Goal: Transaction & Acquisition: Purchase product/service

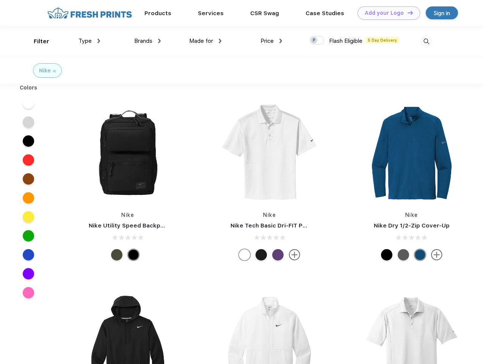
click at [386, 13] on link "Add your Logo Design Tool" at bounding box center [388, 12] width 63 height 13
click at [0, 0] on div "Design Tool" at bounding box center [0, 0] width 0 height 0
click at [407, 13] on link "Add your Logo Design Tool" at bounding box center [388, 12] width 63 height 13
click at [36, 41] on div "Filter" at bounding box center [42, 41] width 16 height 9
click at [89, 41] on span "Type" at bounding box center [84, 41] width 13 height 7
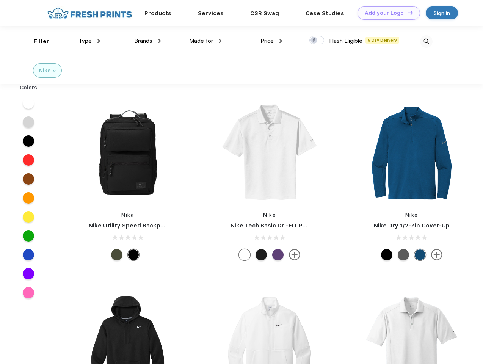
click at [147, 41] on span "Brands" at bounding box center [143, 41] width 18 height 7
click at [205, 41] on span "Made for" at bounding box center [201, 41] width 24 height 7
click at [271, 41] on span "Price" at bounding box center [266, 41] width 13 height 7
click at [317, 41] on div at bounding box center [316, 40] width 15 height 8
click at [314, 41] on input "checkbox" at bounding box center [311, 38] width 5 height 5
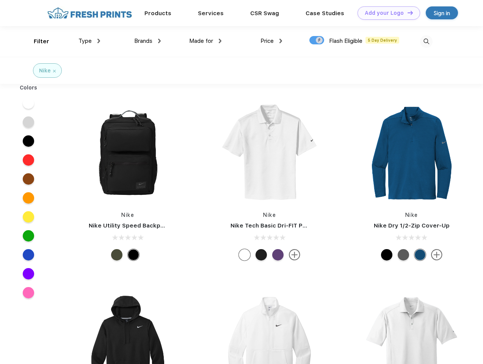
click at [426, 41] on img at bounding box center [426, 41] width 13 height 13
